Goal: Information Seeking & Learning: Check status

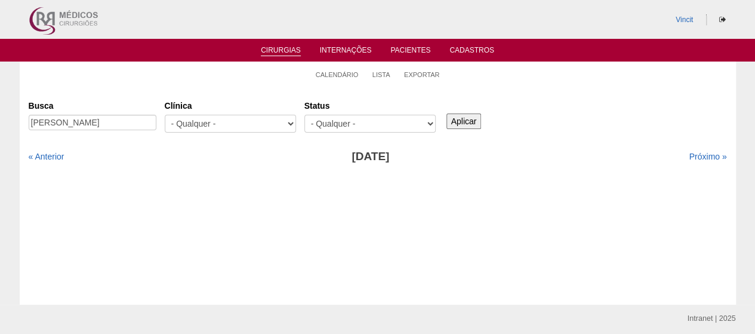
click at [279, 51] on link "Cirurgias" at bounding box center [281, 51] width 40 height 10
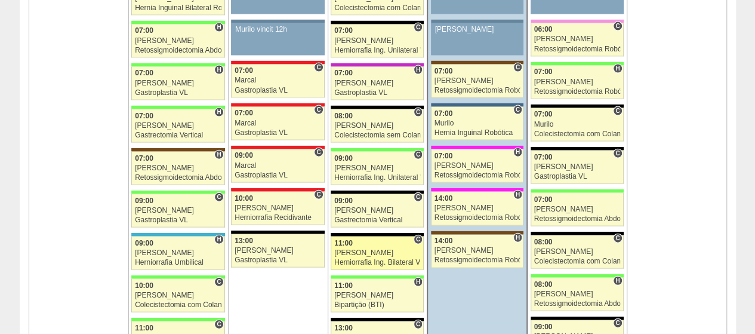
scroll to position [1253, 0]
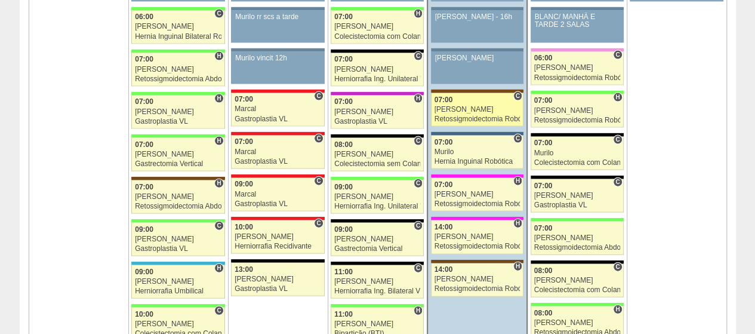
click at [476, 106] on div "[PERSON_NAME]" at bounding box center [477, 110] width 86 height 8
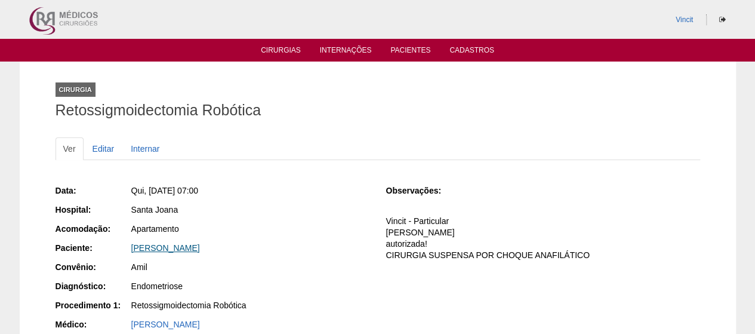
click at [200, 246] on link "MARIA ISABEL RODRIGUES SANO" at bounding box center [165, 248] width 69 height 10
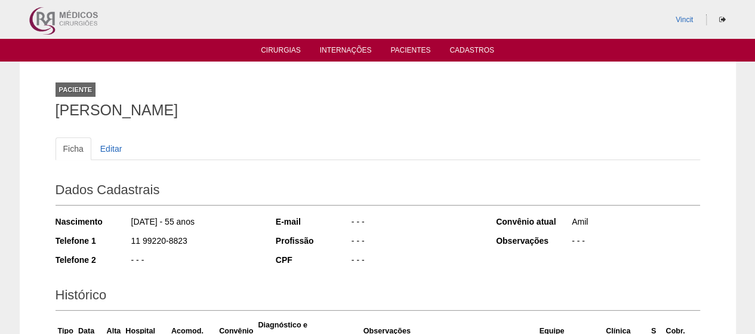
scroll to position [178, 0]
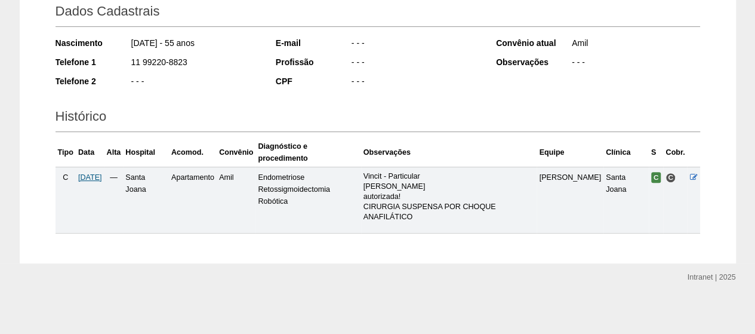
click at [102, 179] on span "18/09/2025" at bounding box center [90, 177] width 24 height 8
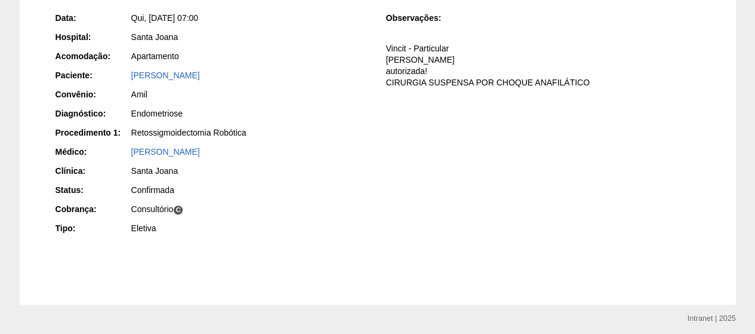
scroll to position [173, 0]
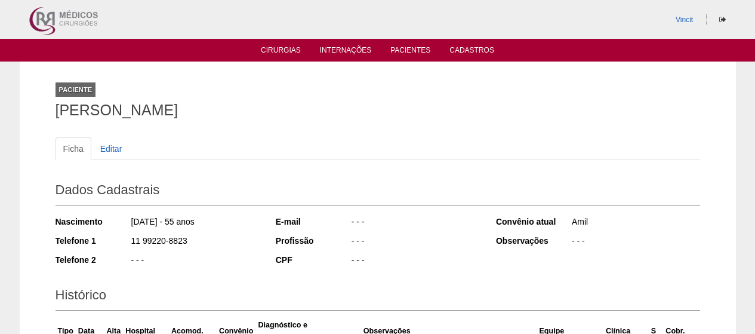
scroll to position [178, 0]
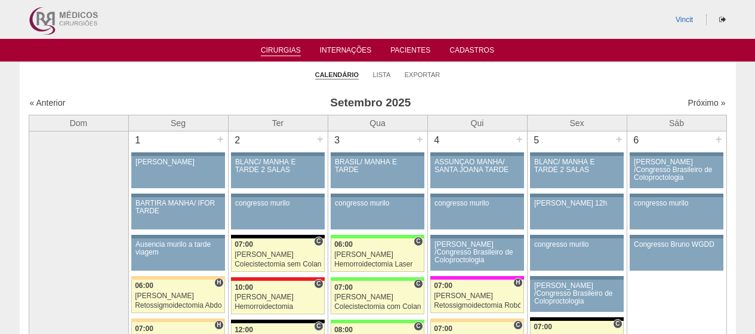
scroll to position [1253, 0]
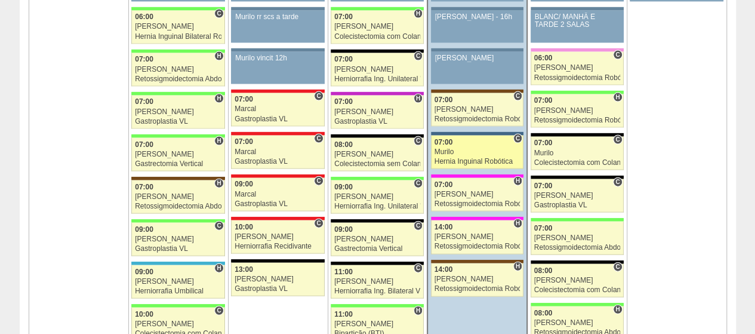
click at [457, 148] on div "Murilo" at bounding box center [477, 152] width 86 height 8
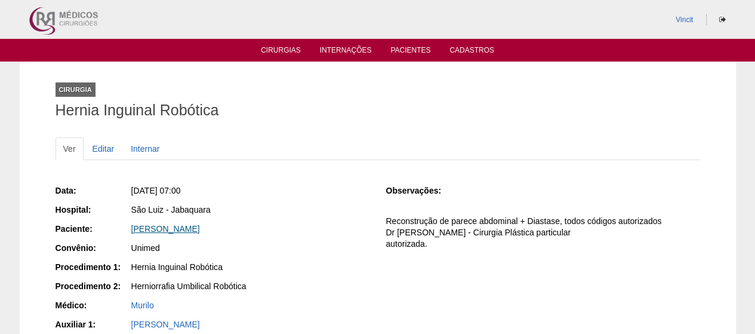
click at [198, 229] on link "Eliane Silveira Guimaraes" at bounding box center [165, 229] width 69 height 10
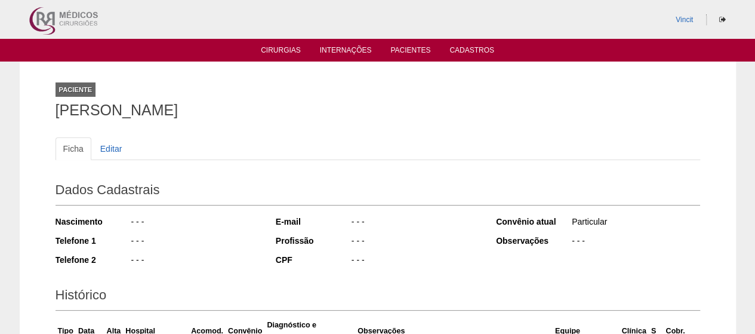
scroll to position [168, 0]
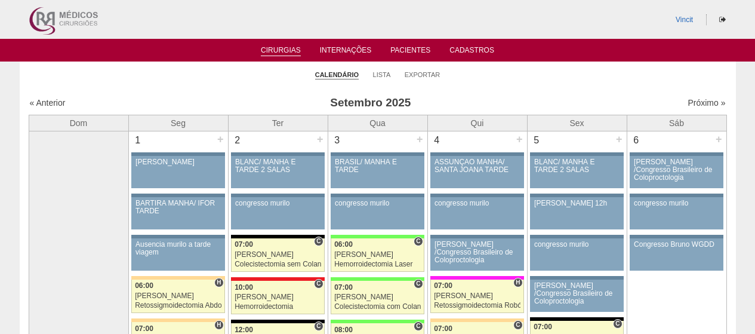
scroll to position [1253, 0]
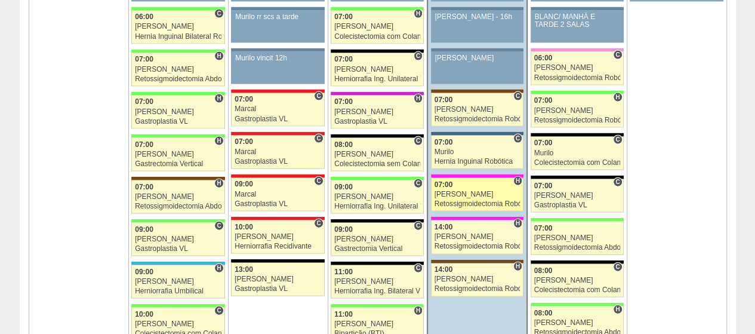
click at [470, 181] on div "07:00" at bounding box center [477, 185] width 86 height 8
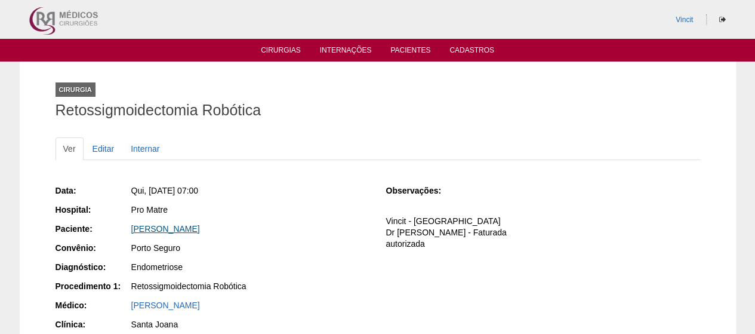
click at [200, 230] on link "[PERSON_NAME]" at bounding box center [165, 229] width 69 height 10
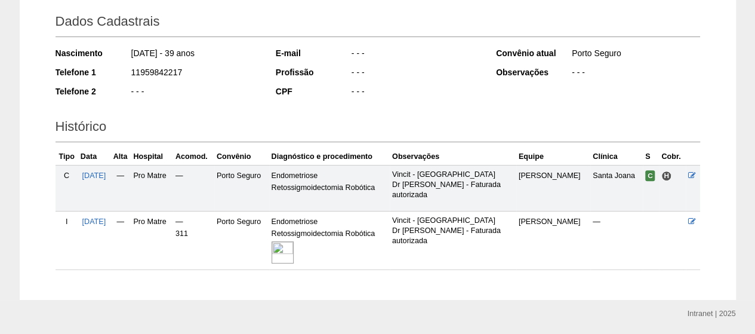
scroll to position [169, 0]
click at [294, 244] on img at bounding box center [282, 251] width 22 height 22
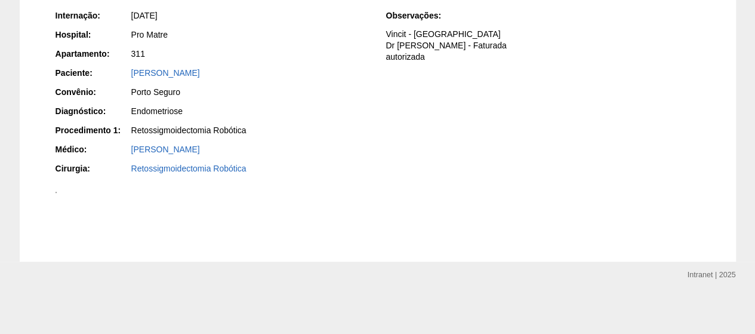
scroll to position [300, 0]
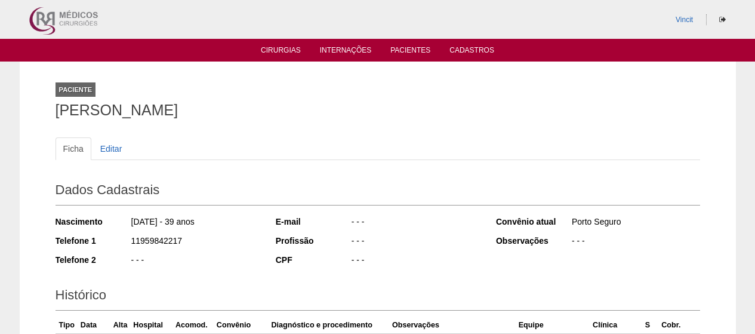
scroll to position [169, 0]
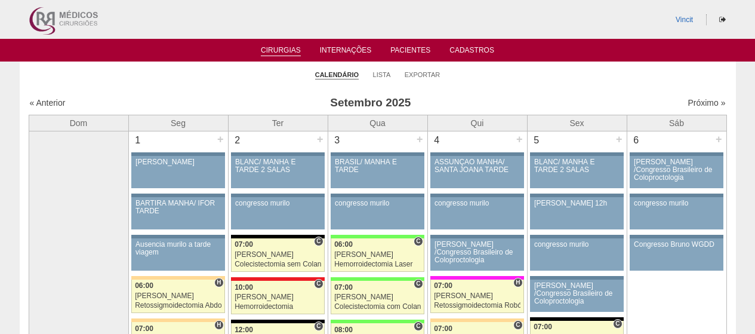
scroll to position [1253, 0]
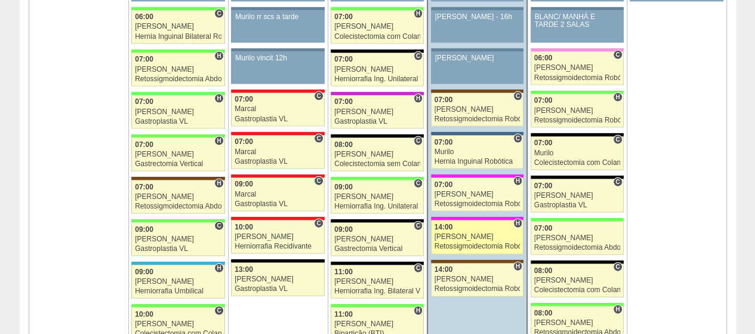
click at [492, 233] on div "[PERSON_NAME]" at bounding box center [477, 237] width 86 height 8
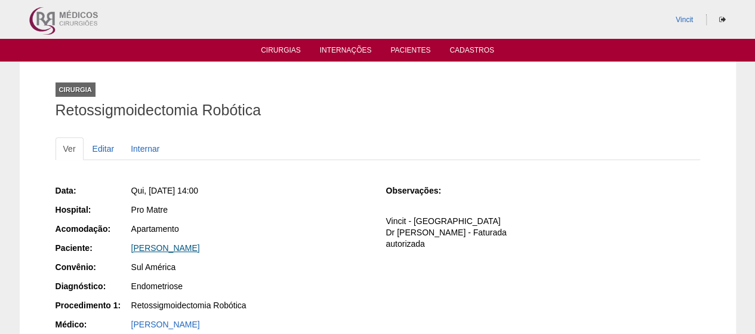
click at [200, 245] on link "[PERSON_NAME]" at bounding box center [165, 248] width 69 height 10
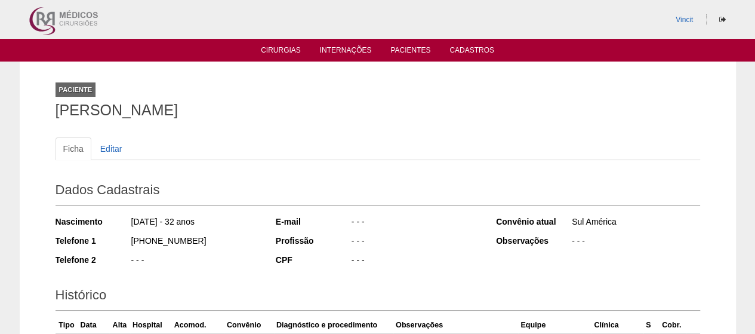
scroll to position [146, 0]
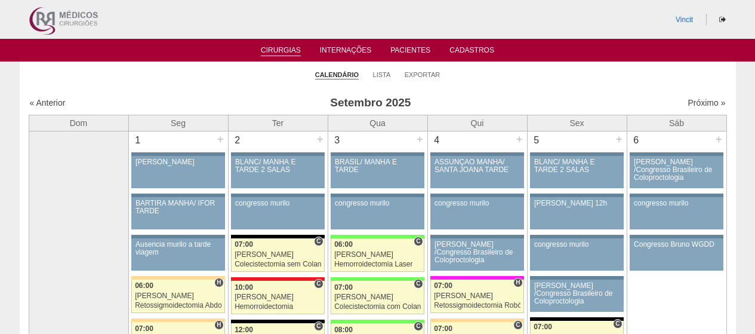
scroll to position [1253, 0]
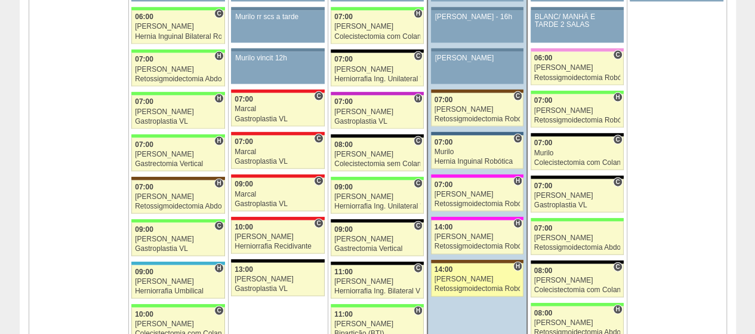
click at [483, 285] on div "Retossigmoidectomia Robótica" at bounding box center [477, 289] width 86 height 8
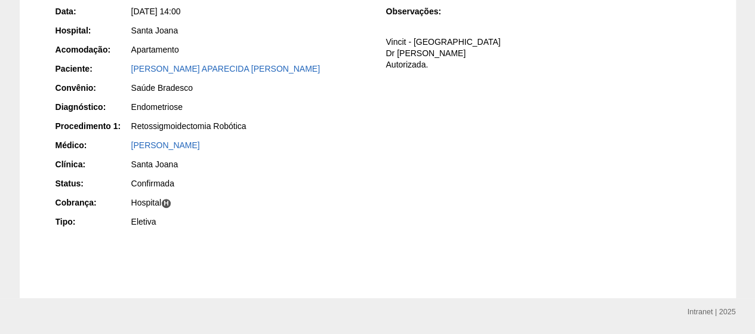
scroll to position [180, 0]
click at [270, 66] on link "VIVIANE APARECIDA RONCALIO OLIVEIRA" at bounding box center [225, 68] width 189 height 10
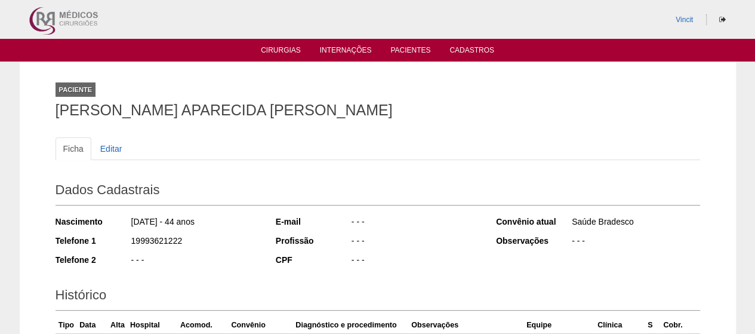
click at [278, 45] on ul "Cirurgias Internações Pacientes Cadastros" at bounding box center [377, 50] width 755 height 23
click at [282, 50] on link "Cirurgias" at bounding box center [281, 51] width 40 height 10
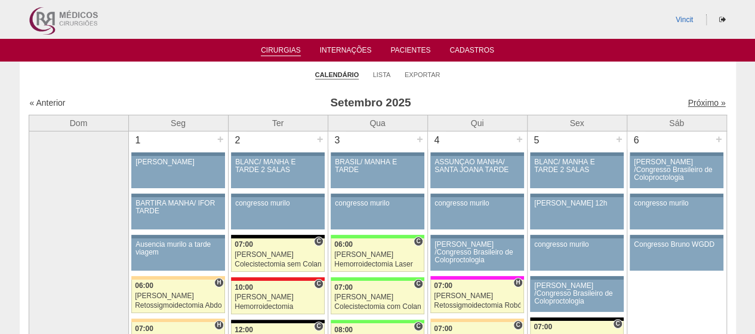
click at [698, 98] on link "Próximo »" at bounding box center [706, 103] width 38 height 10
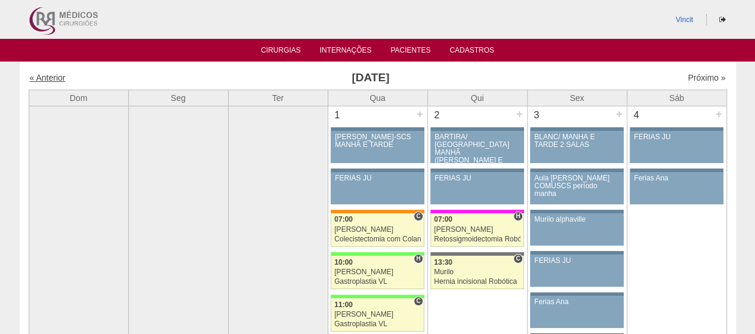
click at [41, 76] on link "« Anterior" at bounding box center [48, 78] width 36 height 10
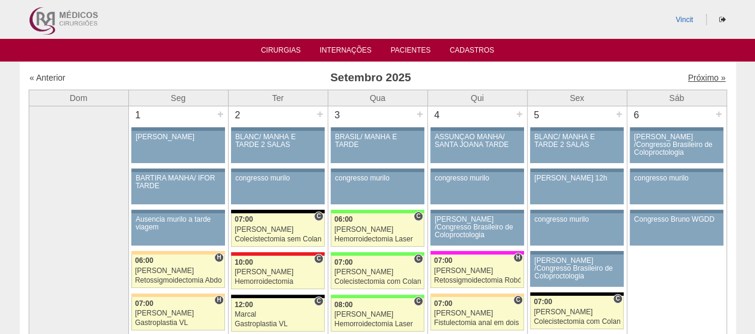
click at [690, 77] on link "Próximo »" at bounding box center [706, 78] width 38 height 10
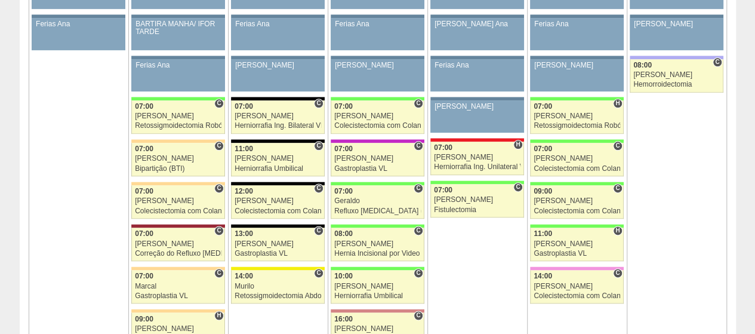
scroll to position [686, 0]
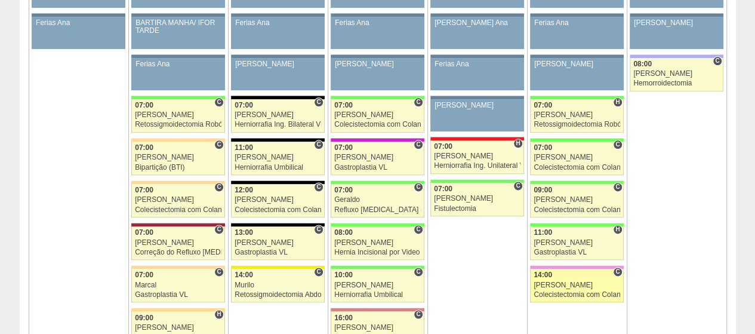
click at [582, 281] on div "[PERSON_NAME]" at bounding box center [576, 285] width 87 height 8
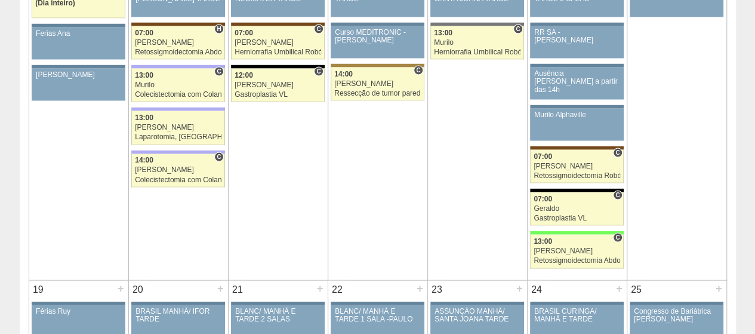
scroll to position [1166, 0]
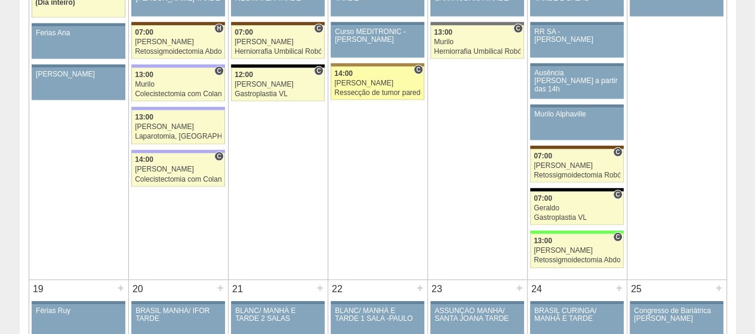
click at [369, 79] on div "[PERSON_NAME]" at bounding box center [377, 83] width 87 height 8
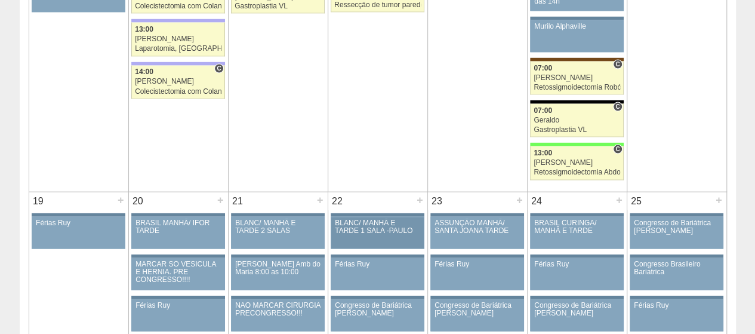
scroll to position [1258, 0]
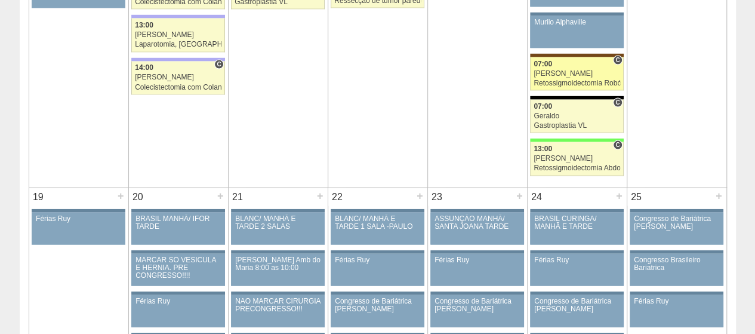
click at [557, 60] on div "07:00" at bounding box center [576, 64] width 87 height 8
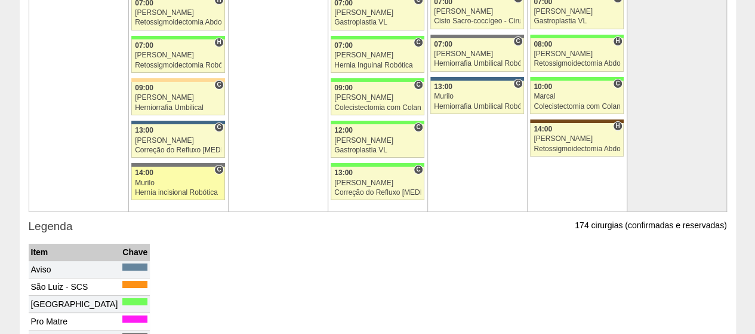
scroll to position [2127, 0]
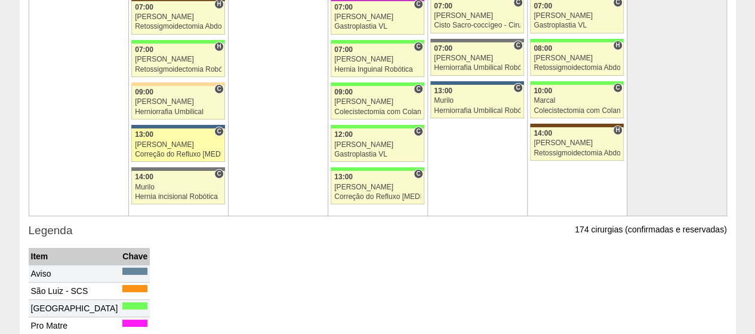
click at [172, 141] on div "Renato Barretto" at bounding box center [178, 145] width 87 height 8
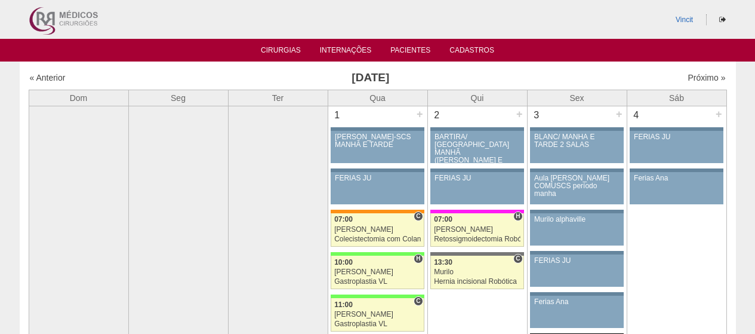
scroll to position [2127, 0]
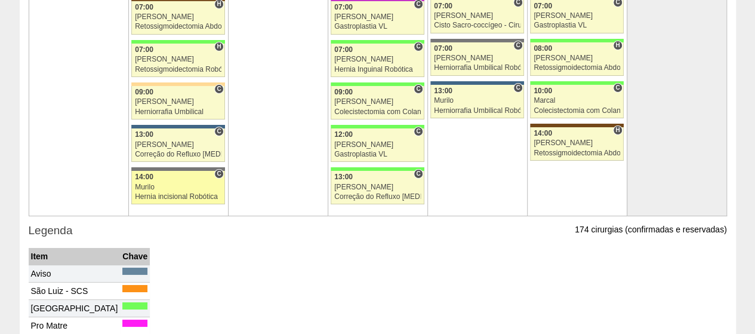
click at [157, 173] on div "14:00" at bounding box center [178, 177] width 87 height 8
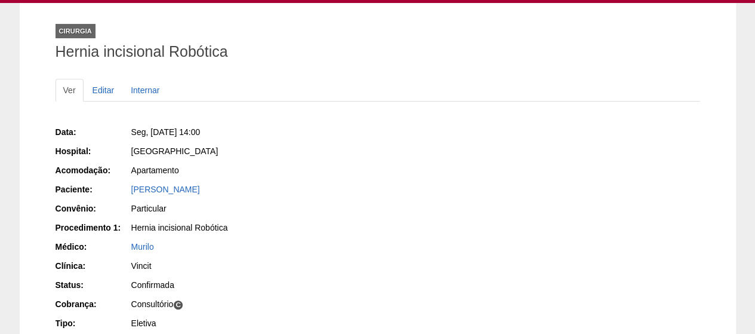
scroll to position [56, 0]
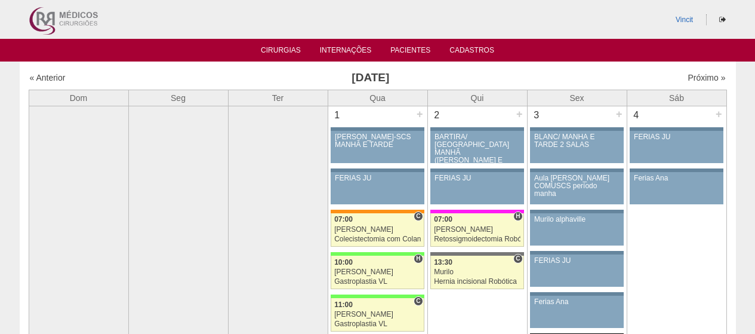
scroll to position [2127, 0]
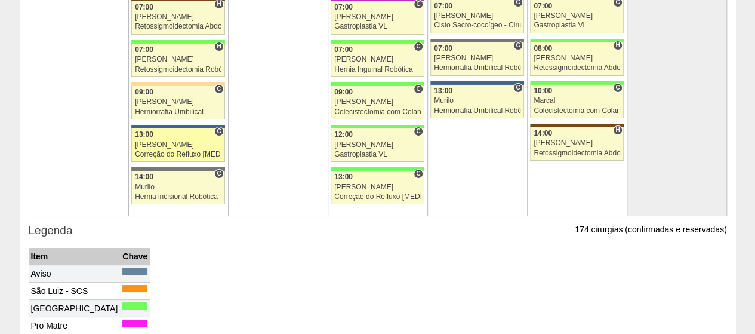
click at [166, 141] on div "[PERSON_NAME]" at bounding box center [178, 145] width 87 height 8
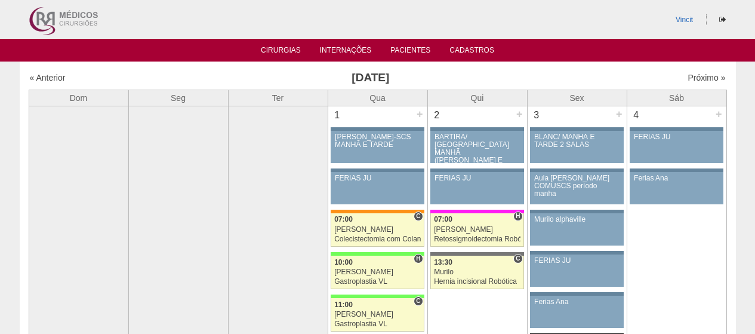
scroll to position [2127, 0]
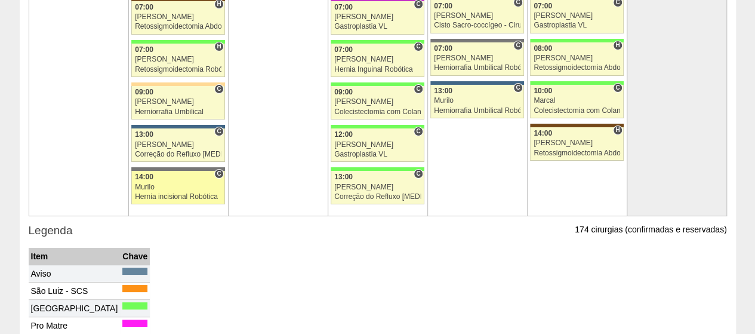
click at [191, 183] on div "Murilo" at bounding box center [178, 187] width 87 height 8
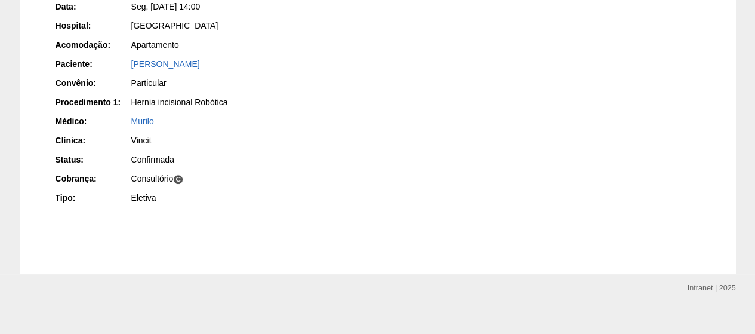
scroll to position [185, 0]
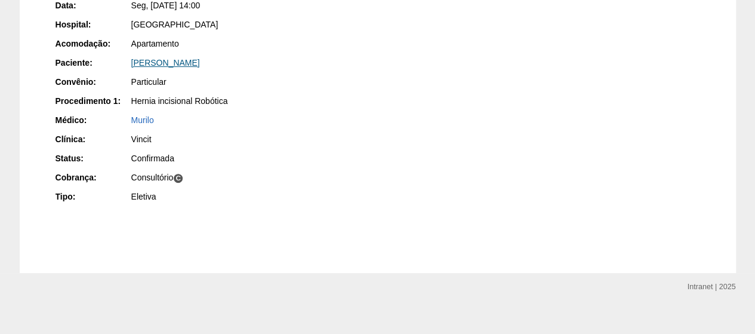
click at [200, 60] on link "MARIA EMÍLIA SOARES CAMPI" at bounding box center [165, 63] width 69 height 10
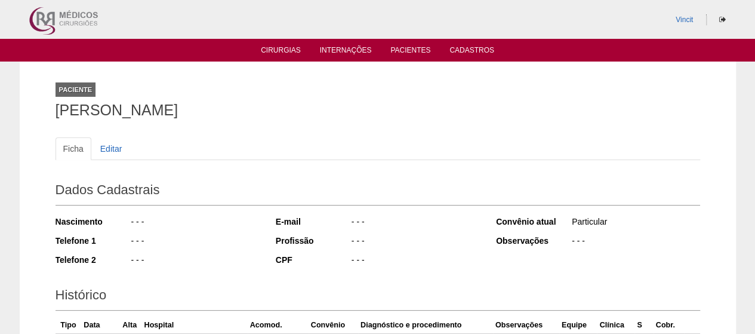
scroll to position [121, 0]
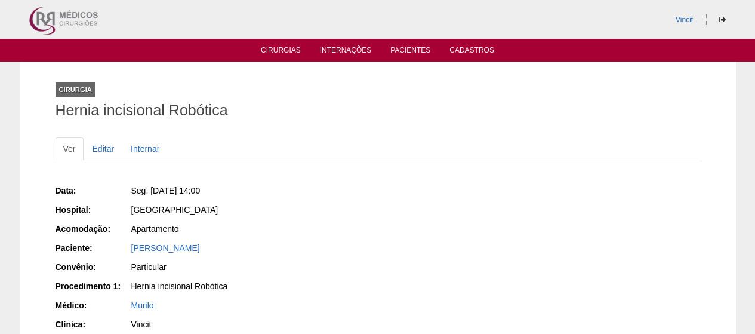
scroll to position [184, 0]
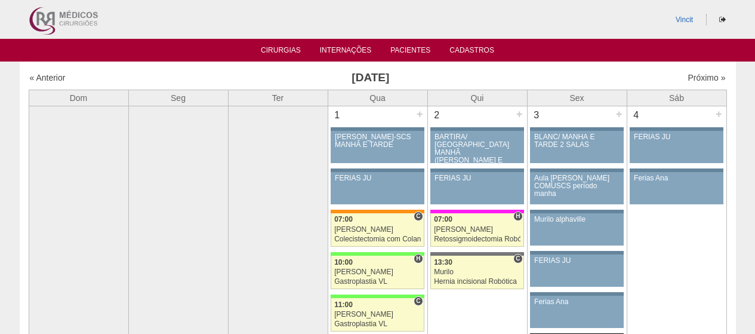
scroll to position [2127, 0]
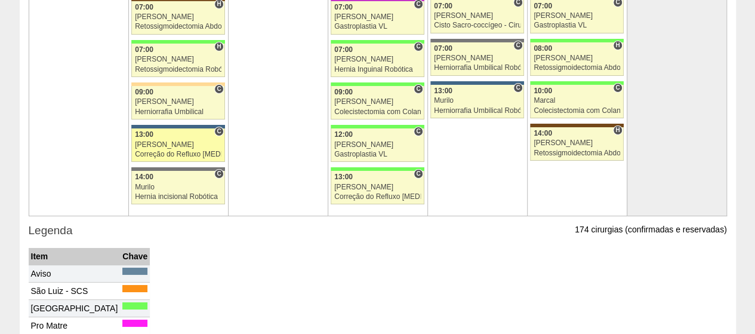
click at [194, 141] on div "[PERSON_NAME]" at bounding box center [178, 145] width 87 height 8
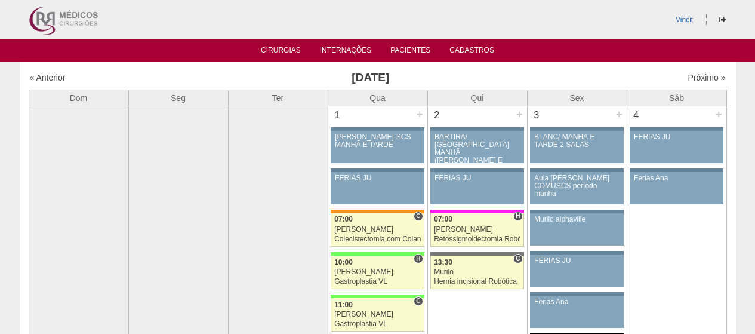
scroll to position [2127, 0]
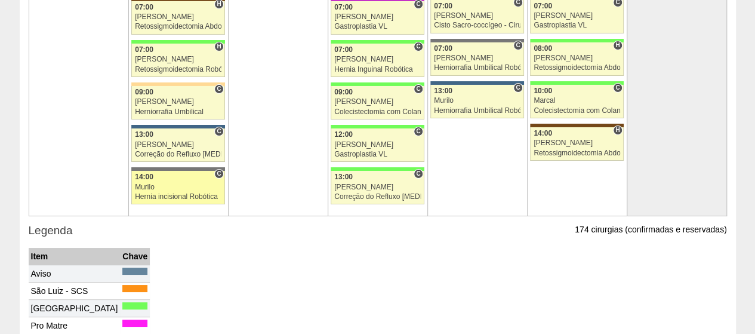
click at [167, 171] on link "88749 Vincit C 14:00 Murilo Hernia incisional Robótica Hospital Santa Catarina …" at bounding box center [177, 187] width 93 height 33
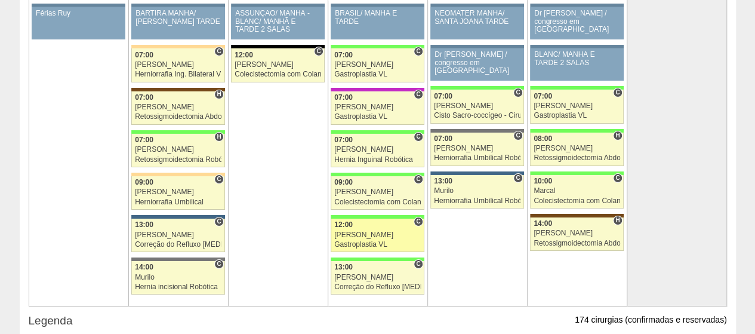
scroll to position [2036, 0]
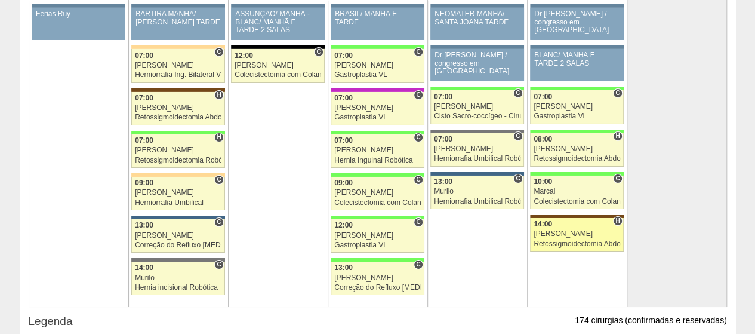
click at [566, 230] on div "[PERSON_NAME]" at bounding box center [576, 234] width 87 height 8
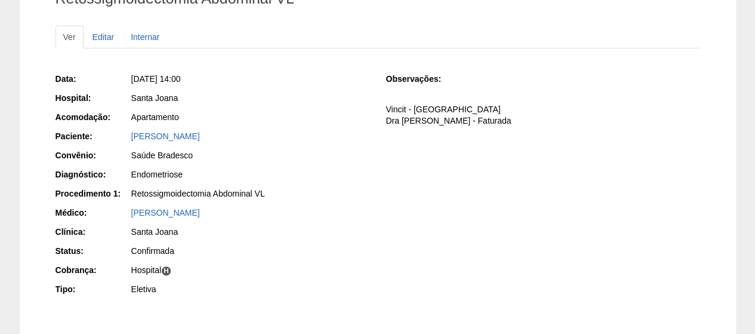
scroll to position [111, 0]
click at [200, 138] on link "[PERSON_NAME]" at bounding box center [165, 137] width 69 height 10
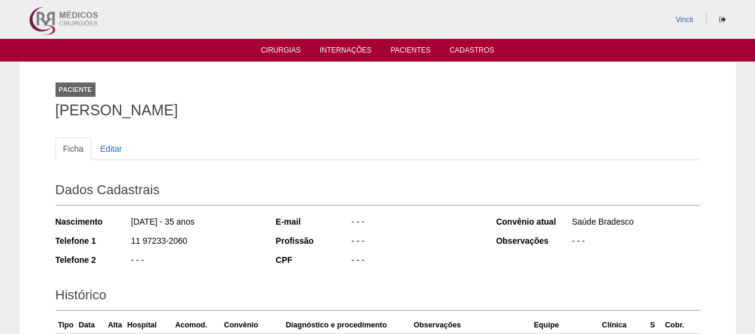
scroll to position [136, 0]
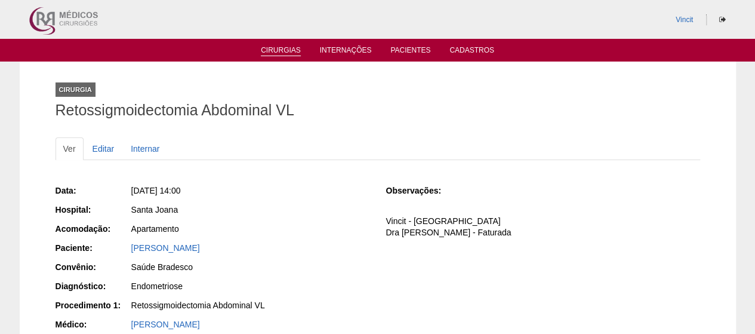
click at [289, 50] on link "Cirurgias" at bounding box center [281, 51] width 40 height 10
